Goal: Task Accomplishment & Management: Complete application form

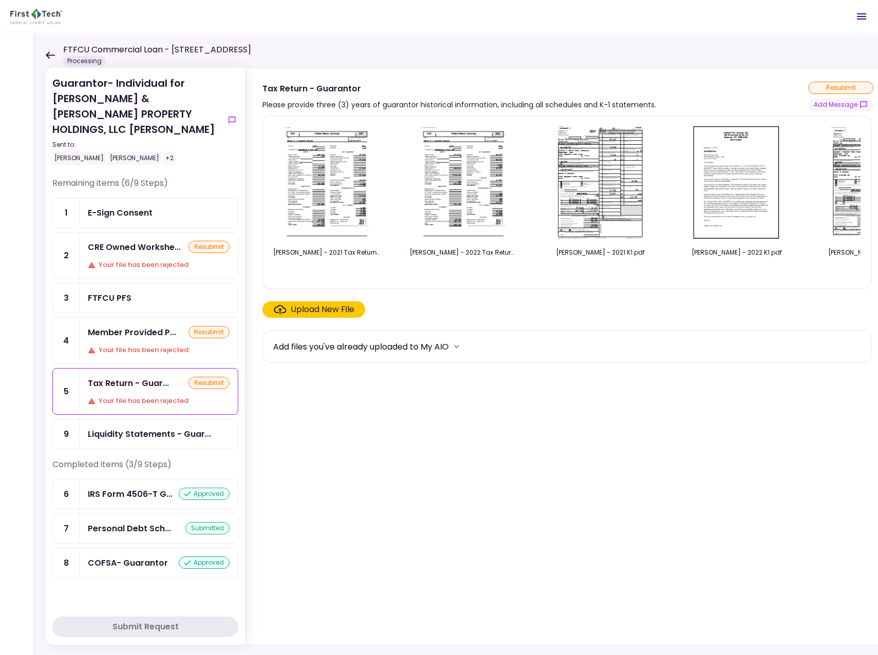
scroll to position [0, 205]
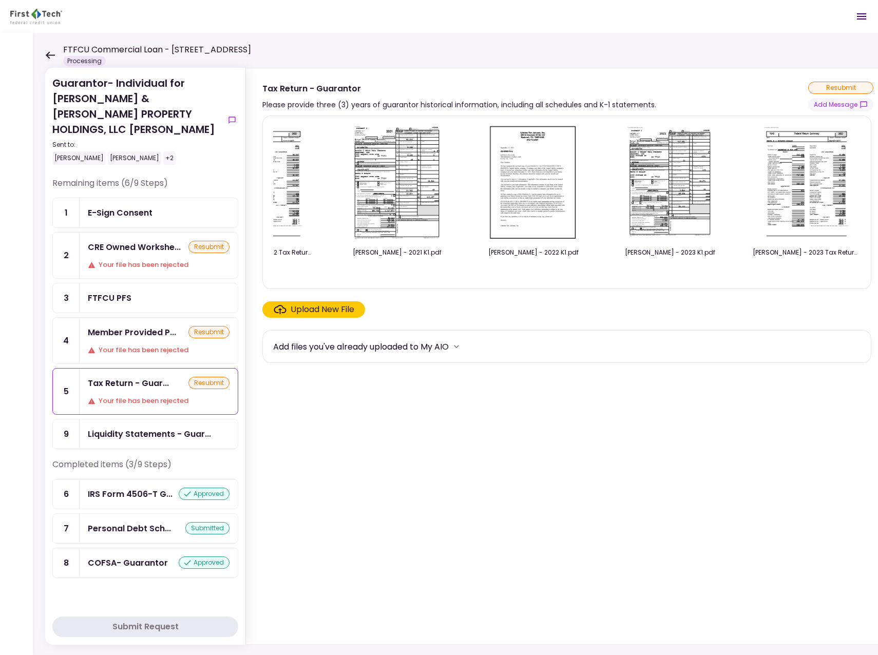
click at [301, 59] on div "Guarantor- Individual for [PERSON_NAME] & [PERSON_NAME] PROPERTY HOLDINGS, LLC …" at bounding box center [472, 344] width 878 height 622
click at [110, 380] on div "Tax Return - Guar... resubmit Your file has been rejected" at bounding box center [159, 392] width 158 height 46
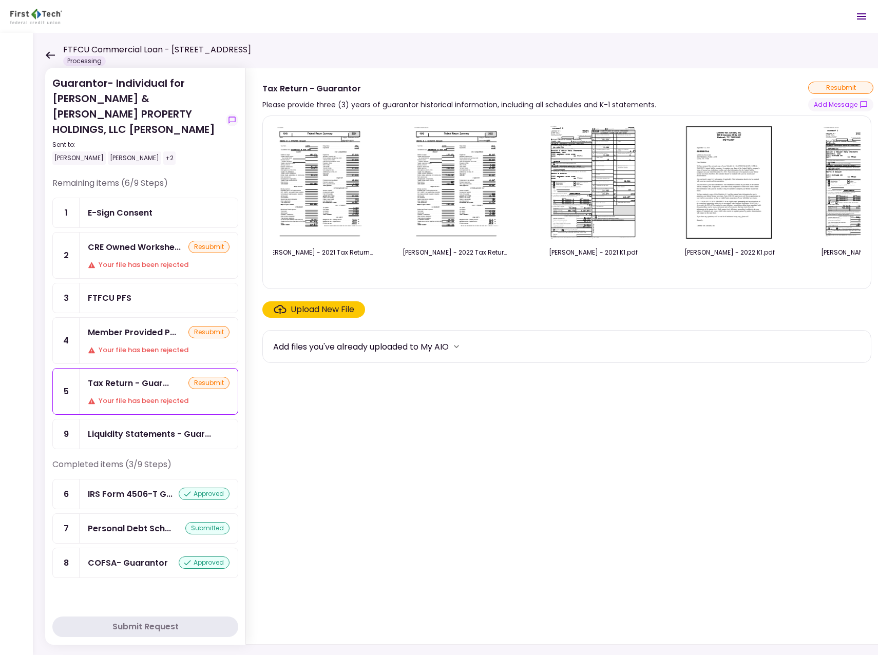
scroll to position [0, 0]
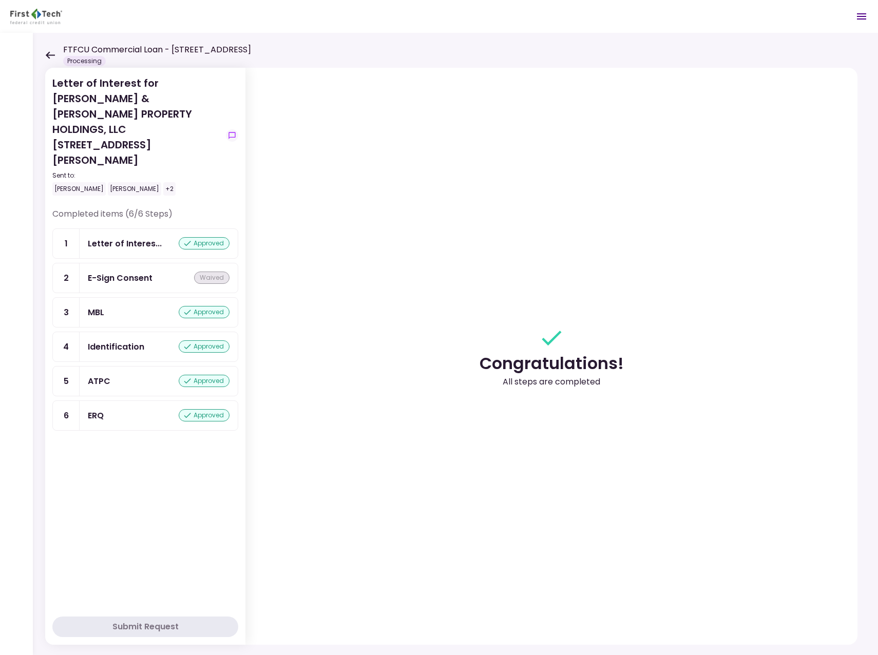
click at [49, 53] on icon at bounding box center [50, 55] width 10 height 8
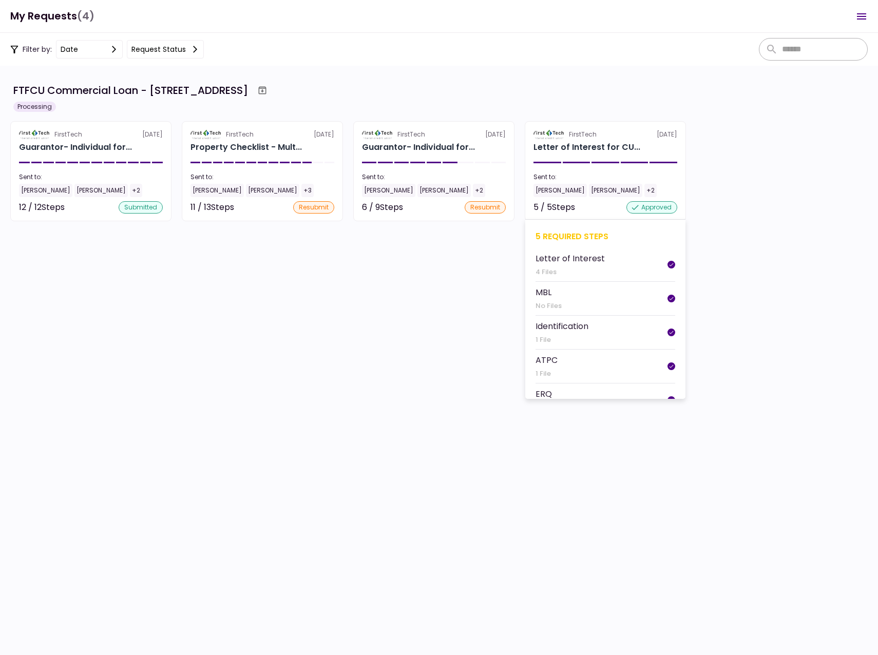
click at [550, 190] on div "Briana LeMaster" at bounding box center [559, 190] width 53 height 13
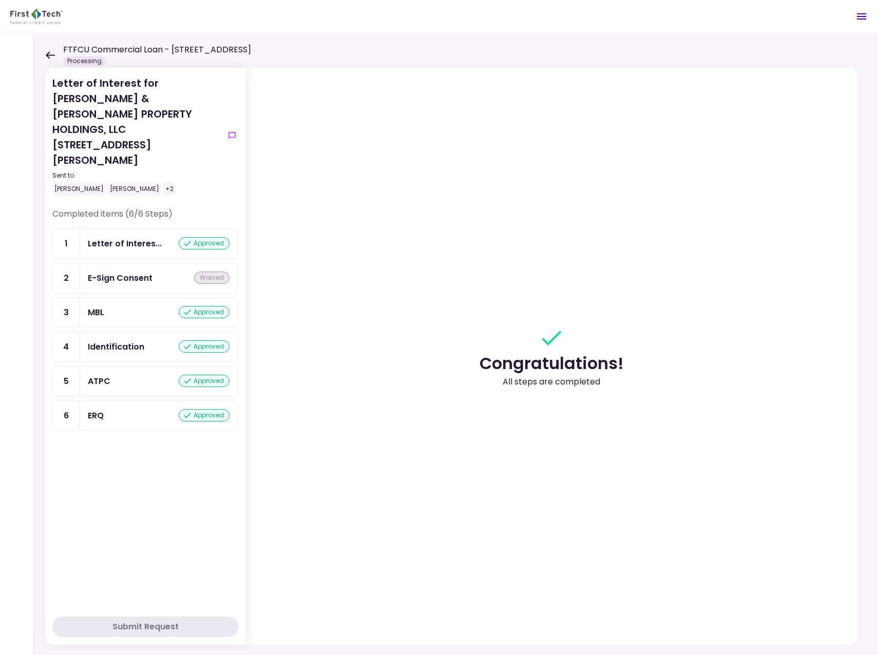
click at [49, 53] on icon at bounding box center [50, 54] width 9 height 7
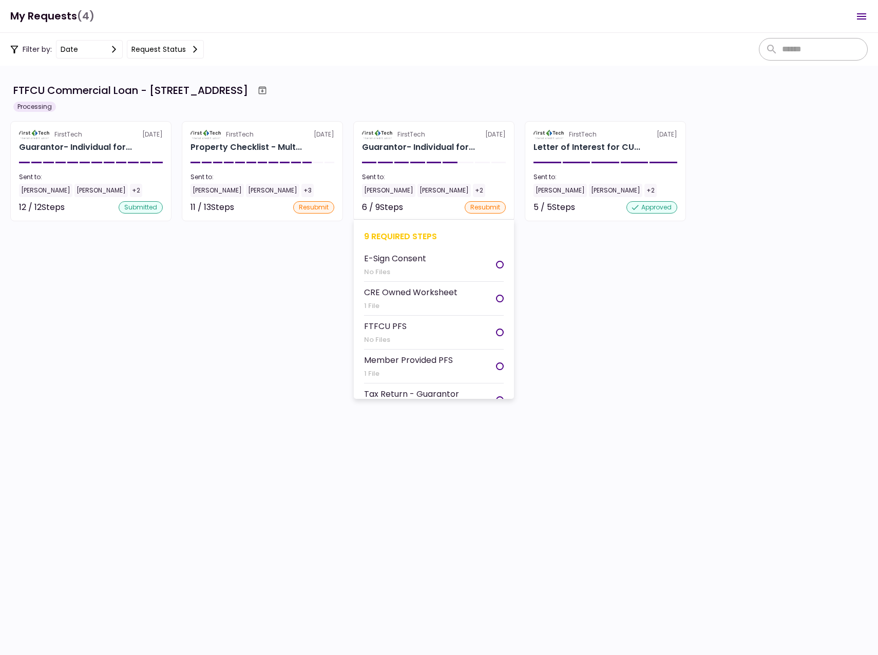
click at [374, 187] on div "[PERSON_NAME]" at bounding box center [388, 190] width 53 height 13
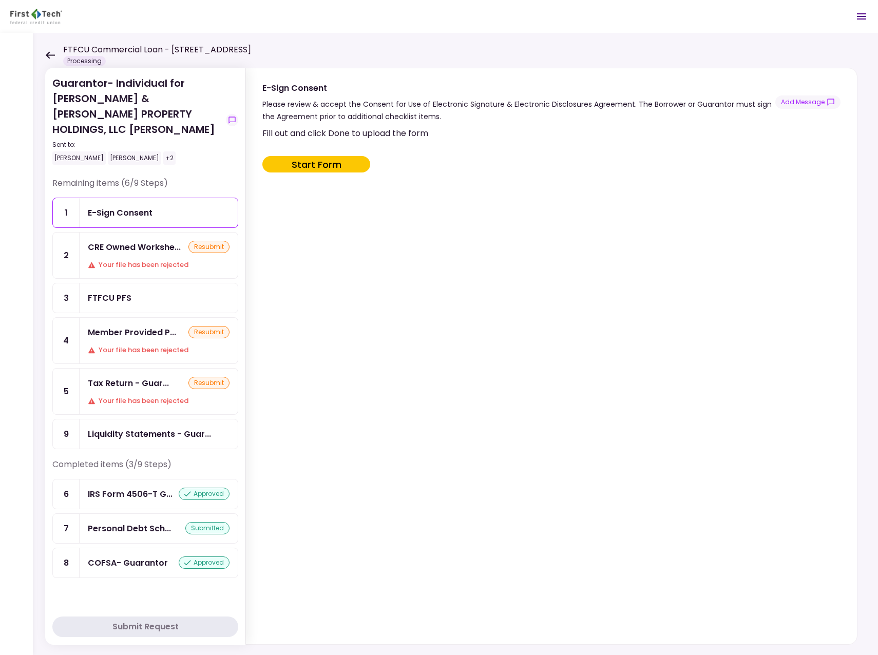
click at [47, 54] on icon at bounding box center [50, 54] width 9 height 7
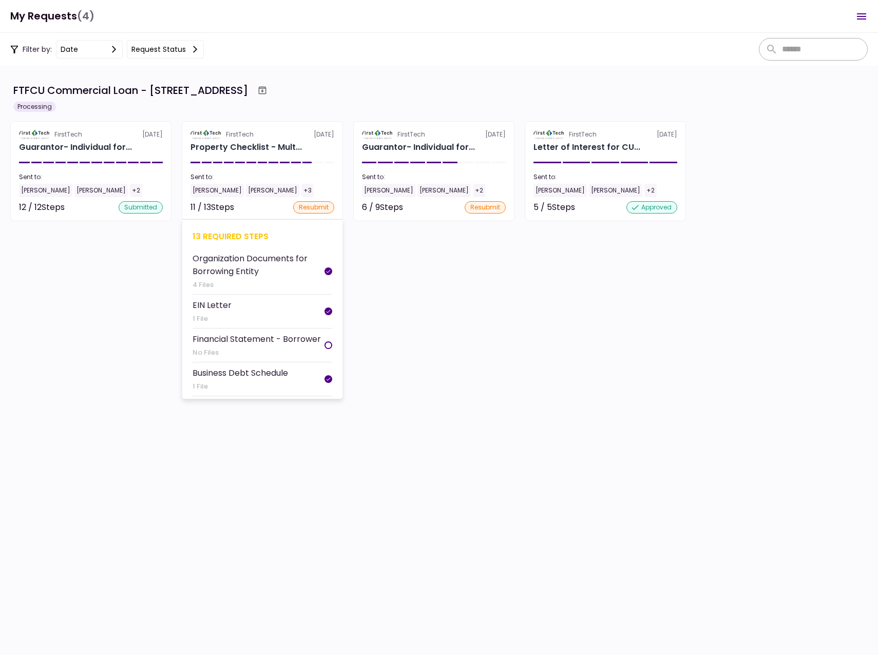
click at [205, 190] on div "[PERSON_NAME]" at bounding box center [216, 190] width 53 height 13
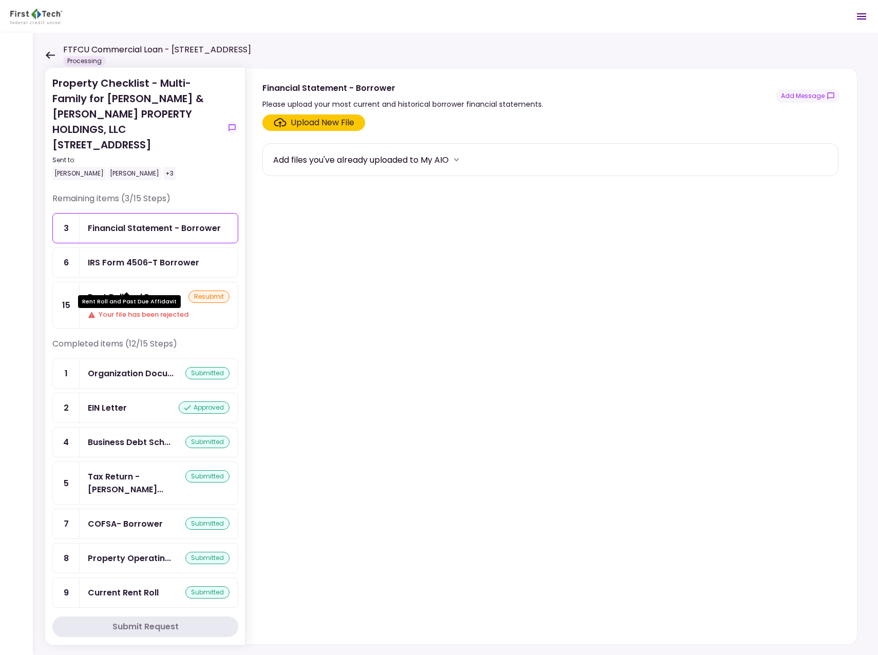
click at [143, 291] on div "Rent Roll and Pas..." at bounding box center [127, 297] width 78 height 13
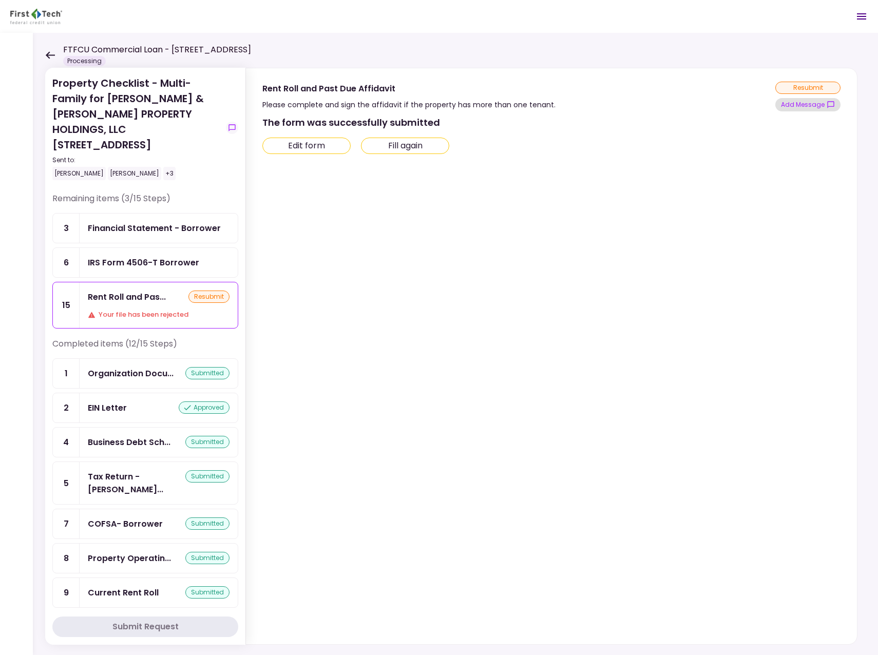
click at [801, 105] on button "Add Message" at bounding box center [807, 104] width 65 height 13
